Goal: Information Seeking & Learning: Find specific fact

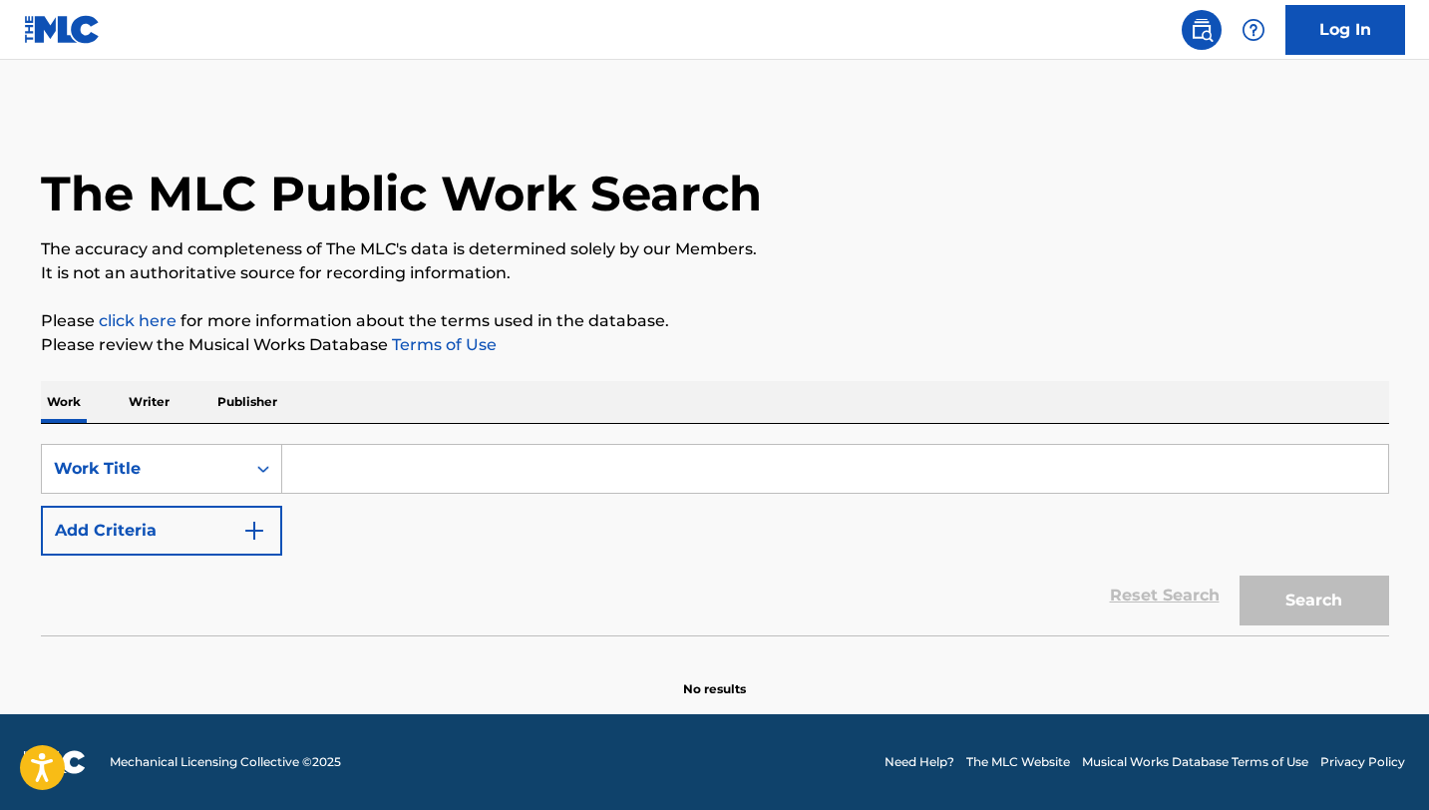
click at [548, 473] on input "Search Form" at bounding box center [835, 469] width 1106 height 48
type input "h"
type input "w"
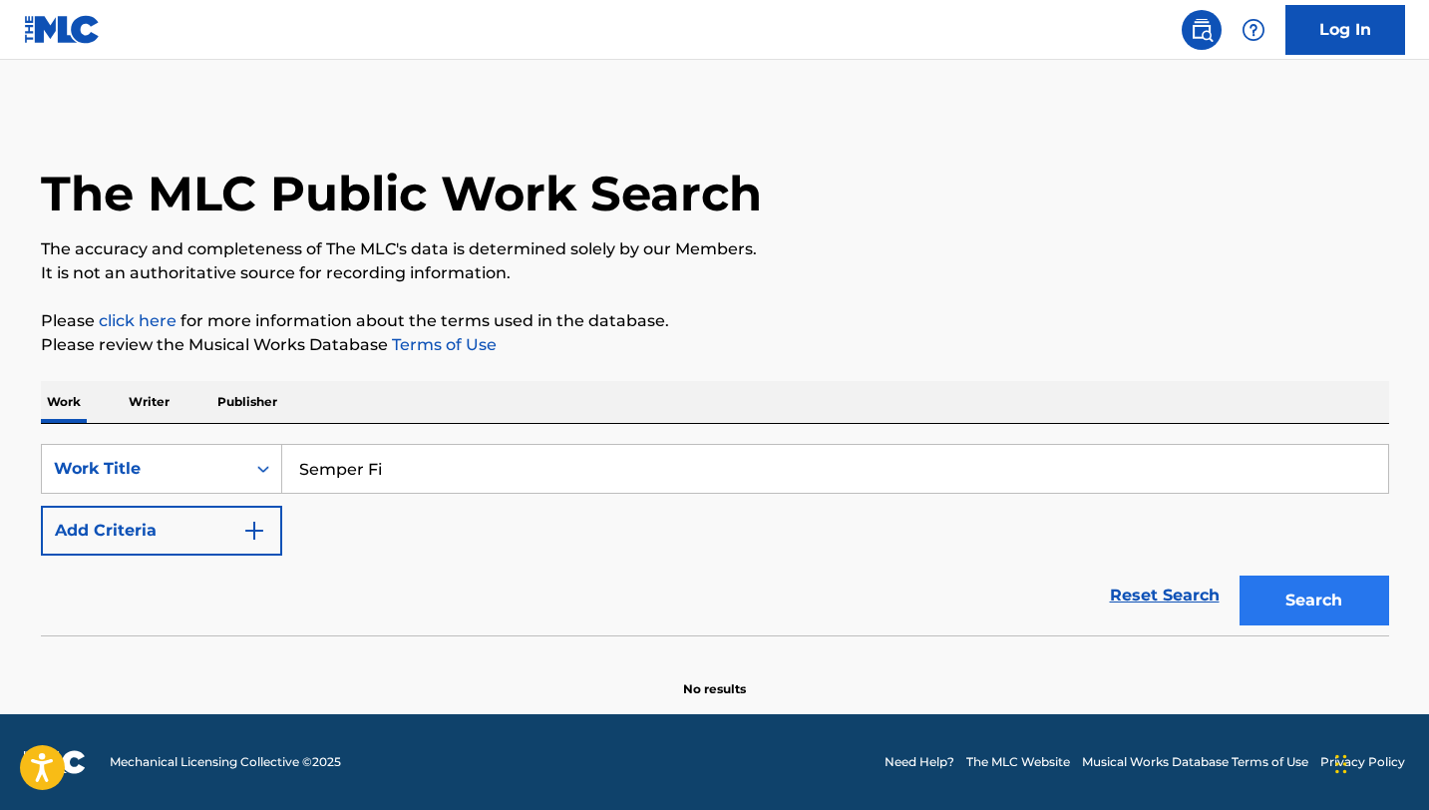
type input "Semper Fi"
click at [1338, 609] on button "Search" at bounding box center [1315, 600] width 150 height 50
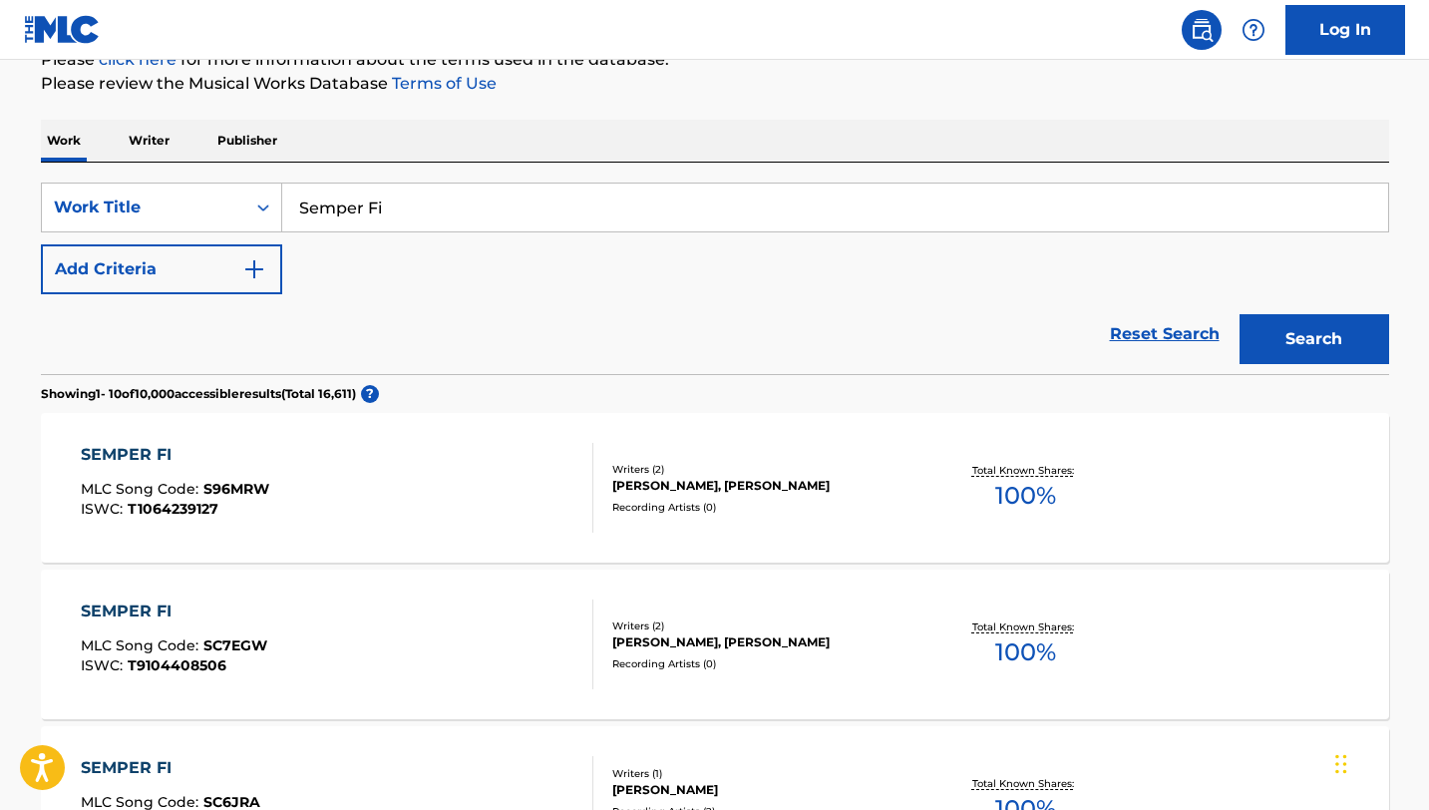
scroll to position [326, 0]
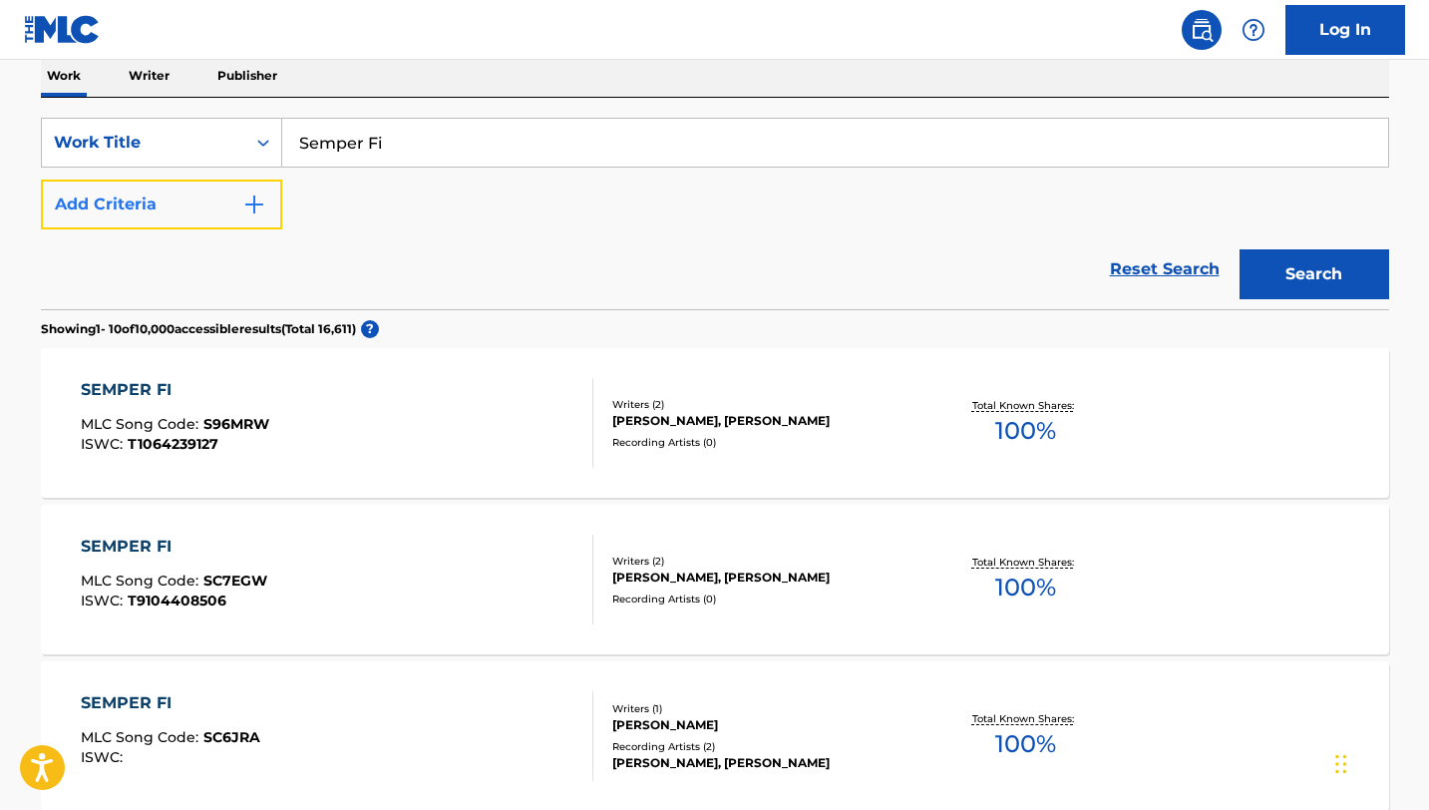
click at [181, 207] on button "Add Criteria" at bounding box center [161, 205] width 241 height 50
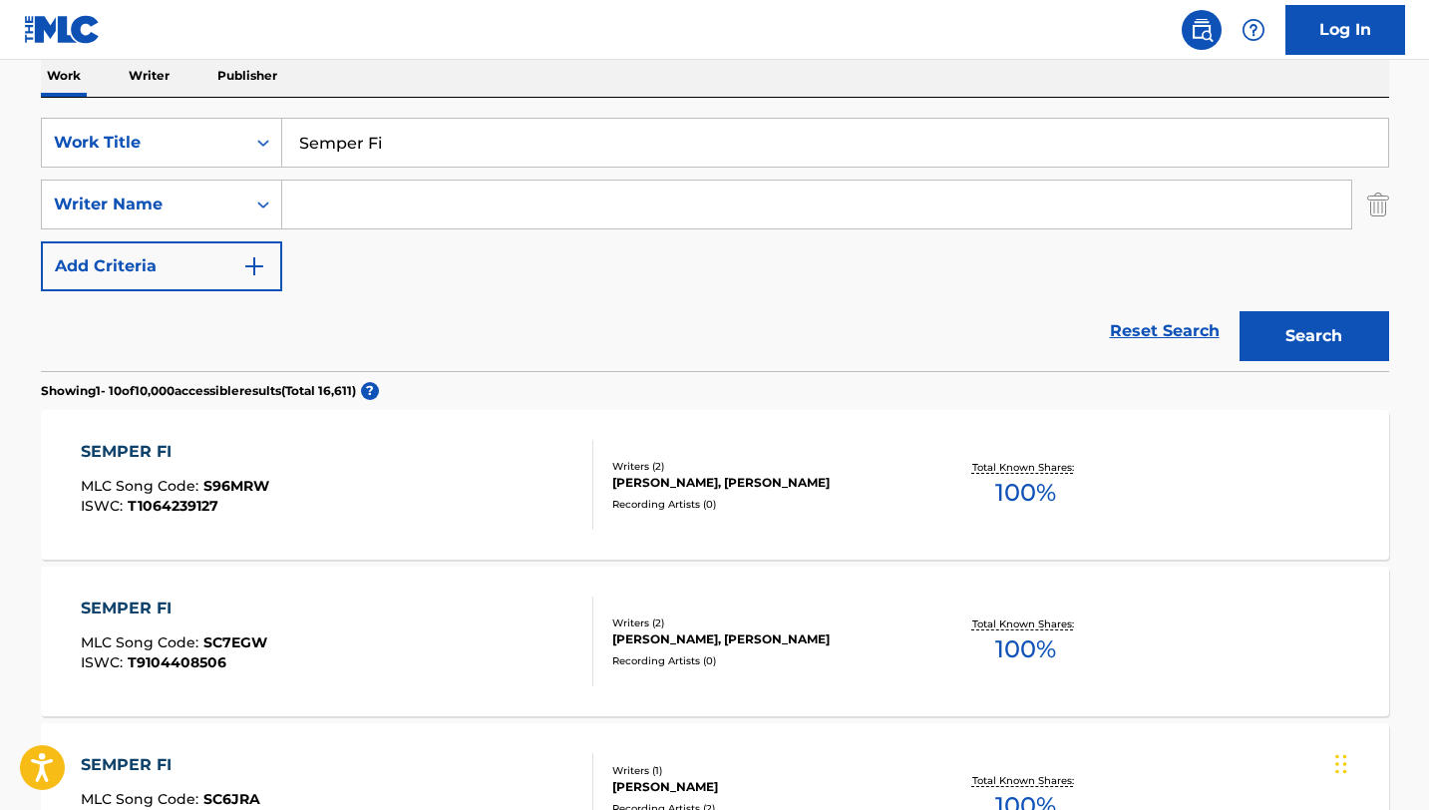
click at [383, 193] on input "Search Form" at bounding box center [816, 205] width 1069 height 48
type input "moshc0re"
click at [1240, 311] on button "Search" at bounding box center [1315, 336] width 150 height 50
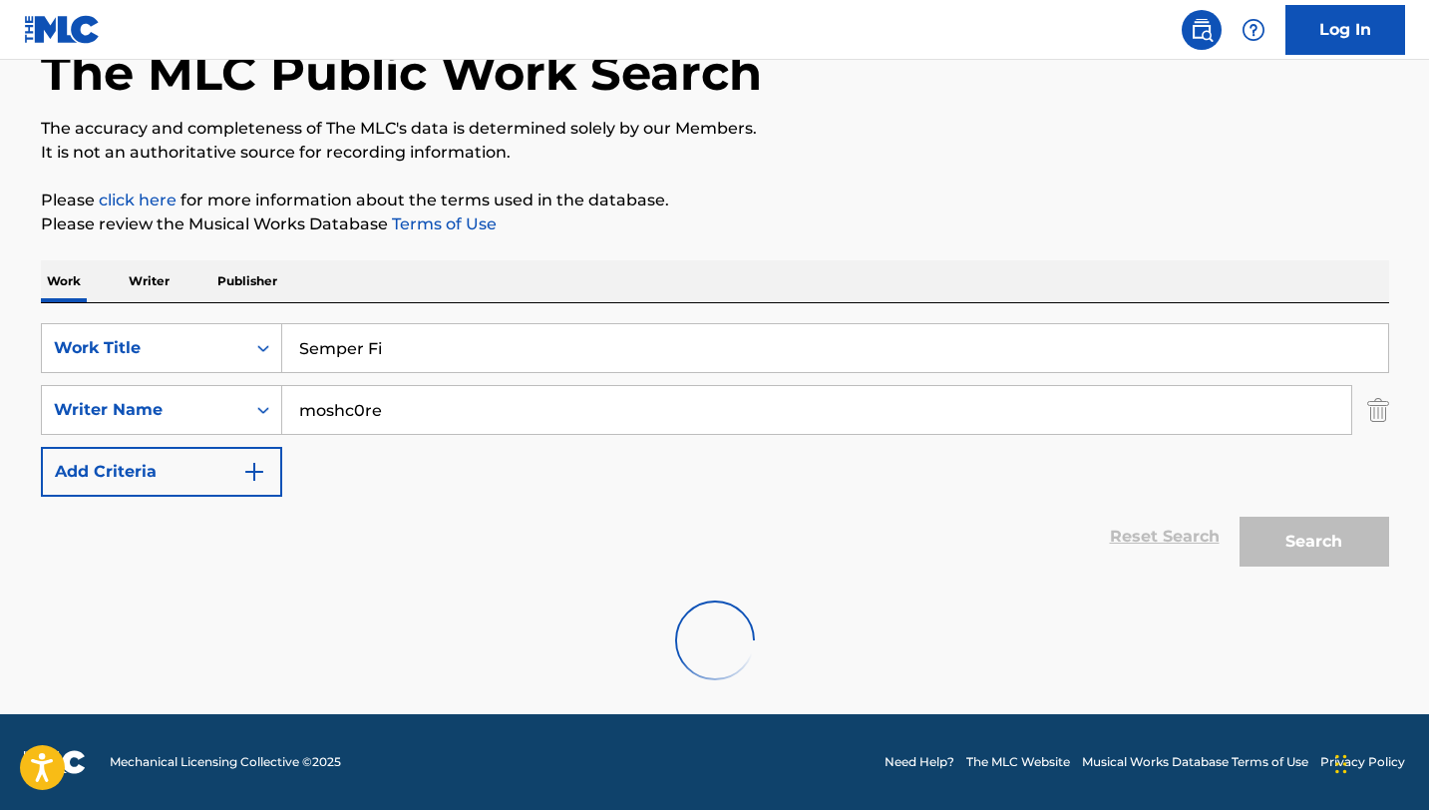
scroll to position [56, 0]
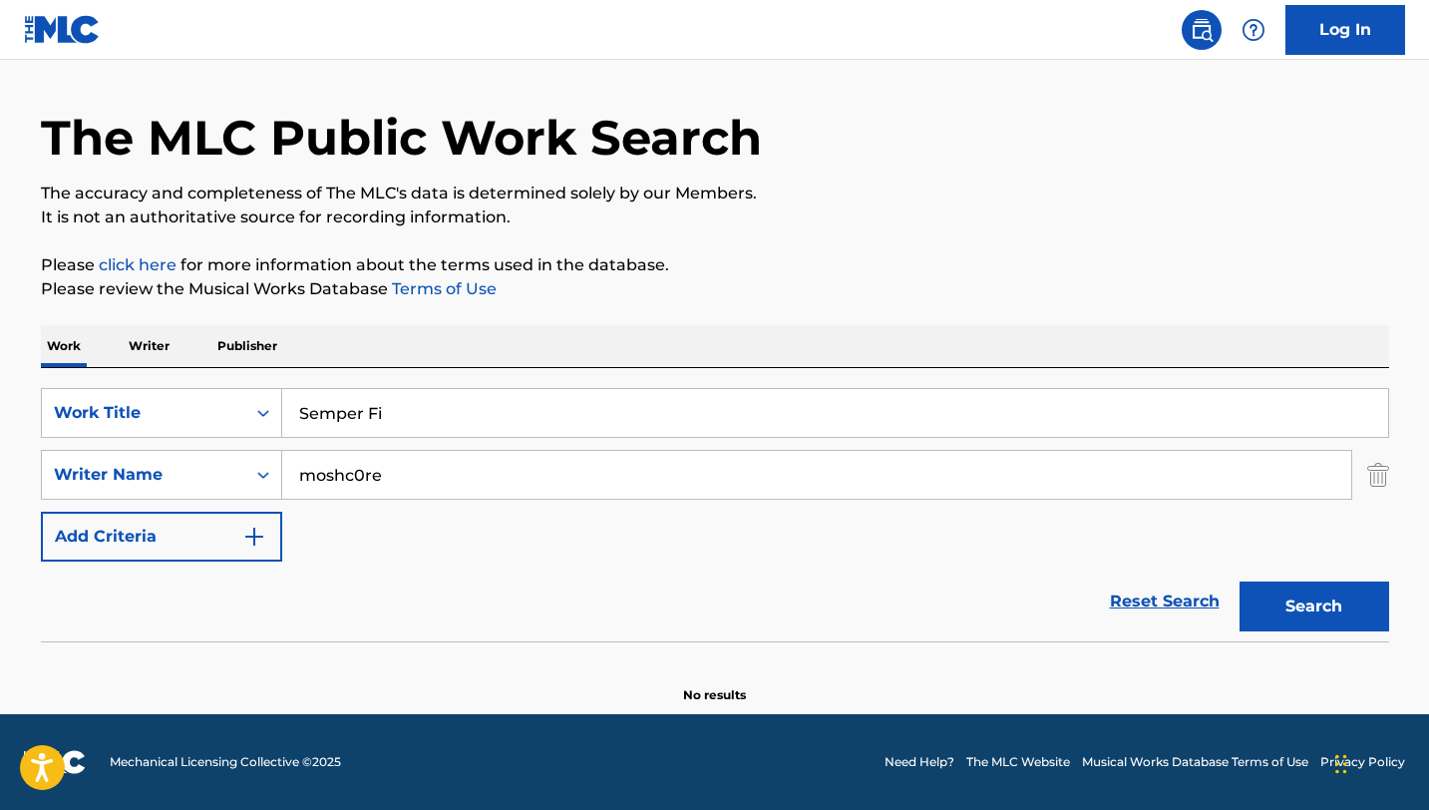
click at [465, 413] on input "Semper Fi" at bounding box center [835, 413] width 1106 height 48
type input "who is you?"
click at [1240, 581] on button "Search" at bounding box center [1315, 606] width 150 height 50
